Goal: Transaction & Acquisition: Book appointment/travel/reservation

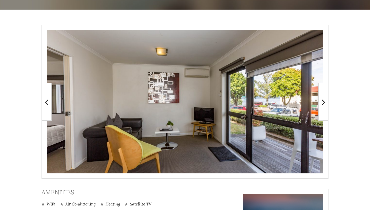
scroll to position [77, 0]
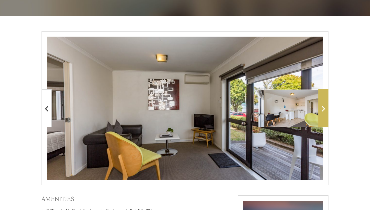
click at [326, 112] on span at bounding box center [324, 108] width 10 height 38
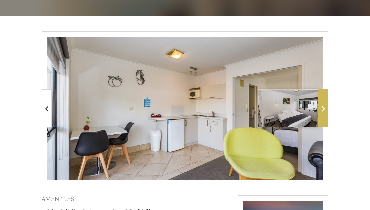
click at [326, 112] on span at bounding box center [324, 108] width 10 height 38
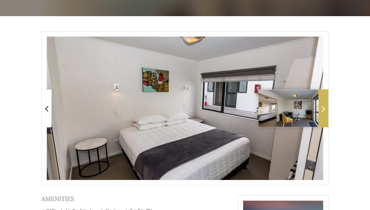
click at [325, 113] on icon at bounding box center [324, 108] width 4 height 10
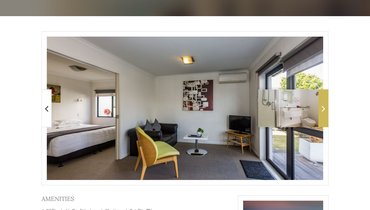
click at [325, 113] on icon at bounding box center [324, 108] width 4 height 10
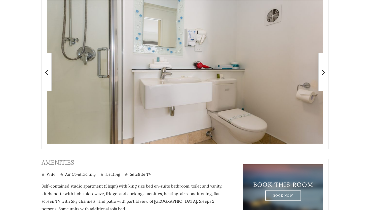
scroll to position [0, 0]
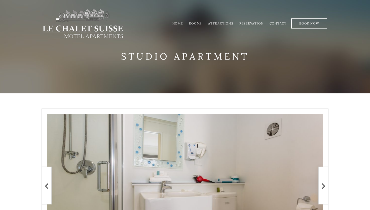
click at [221, 21] on li "Attractions" at bounding box center [220, 23] width 31 height 10
click at [221, 24] on link "Attractions" at bounding box center [220, 23] width 25 height 4
click at [195, 23] on link "Rooms" at bounding box center [195, 23] width 13 height 4
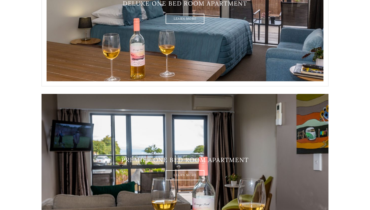
scroll to position [476, 0]
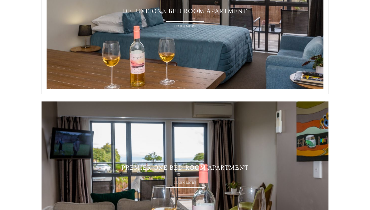
click at [234, 73] on img at bounding box center [185, 19] width 287 height 149
click at [181, 19] on div "Deluxe one bed room apartment Learn More" at bounding box center [185, 20] width 287 height 24
click at [181, 27] on link "Learn More" at bounding box center [185, 26] width 39 height 10
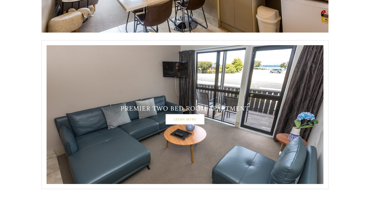
scroll to position [862, 0]
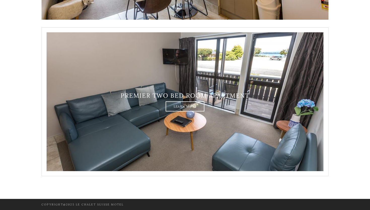
click at [179, 112] on img at bounding box center [185, 101] width 287 height 149
click at [176, 100] on div "Premier two bed room apartment Learn More" at bounding box center [185, 101] width 287 height 19
click at [173, 107] on link "Learn More" at bounding box center [185, 106] width 39 height 10
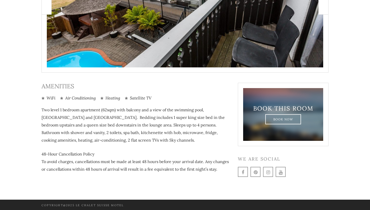
scroll to position [190, 0]
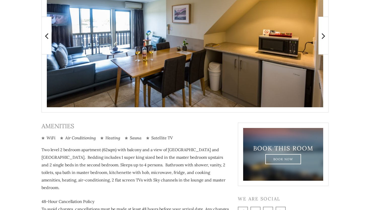
scroll to position [190, 0]
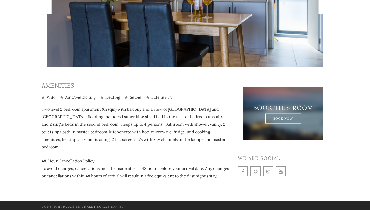
drag, startPoint x: 202, startPoint y: 117, endPoint x: 215, endPoint y: 123, distance: 14.4
click at [215, 123] on p "Two level 2 bedroom apartment (62sqm) with balcony and a view of Lake Taupo and…" at bounding box center [136, 127] width 189 height 45
click at [214, 126] on p "Two level 2 bedroom apartment (62sqm) with balcony and a view of Lake Taupo and…" at bounding box center [136, 127] width 189 height 45
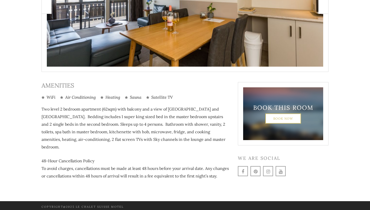
click at [277, 118] on link "Book Now" at bounding box center [284, 118] width 36 height 10
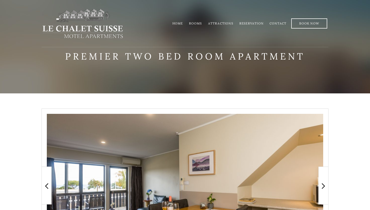
click at [179, 23] on link "Home" at bounding box center [178, 23] width 11 height 4
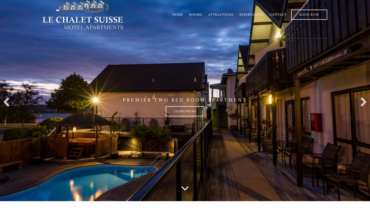
scroll to position [10, 0]
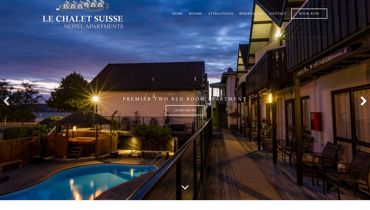
click at [363, 104] on link at bounding box center [363, 101] width 10 height 10
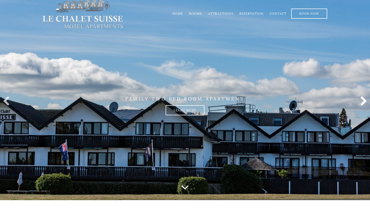
click at [364, 104] on link at bounding box center [363, 101] width 10 height 10
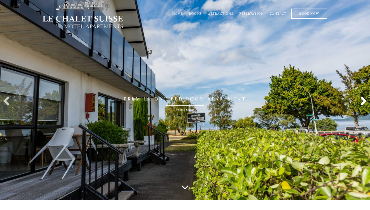
click at [364, 104] on link at bounding box center [363, 101] width 10 height 10
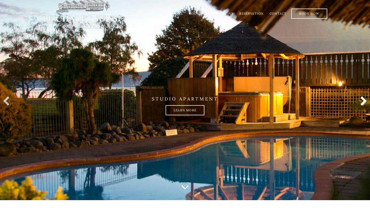
click at [364, 104] on link at bounding box center [363, 101] width 10 height 10
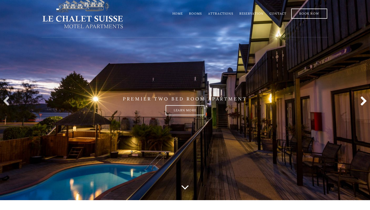
click at [364, 104] on link at bounding box center [363, 101] width 10 height 10
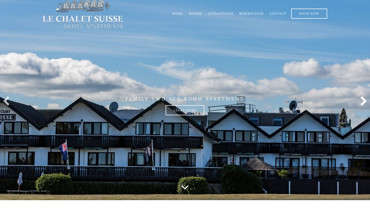
click at [364, 104] on link at bounding box center [363, 101] width 10 height 10
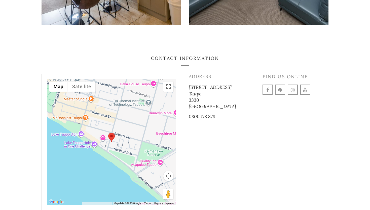
scroll to position [737, 0]
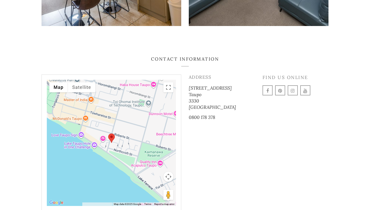
click at [134, 123] on div "To navigate, press the arrow keys." at bounding box center [111, 143] width 129 height 126
